Goal: Use online tool/utility: Utilize a website feature to perform a specific function

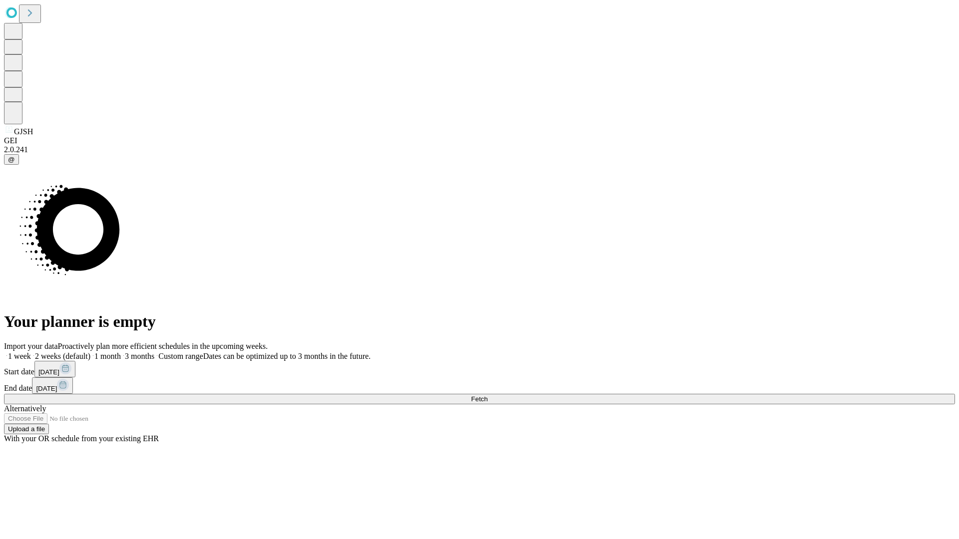
click at [488, 396] on span "Fetch" at bounding box center [479, 399] width 16 height 7
